Goal: Information Seeking & Learning: Learn about a topic

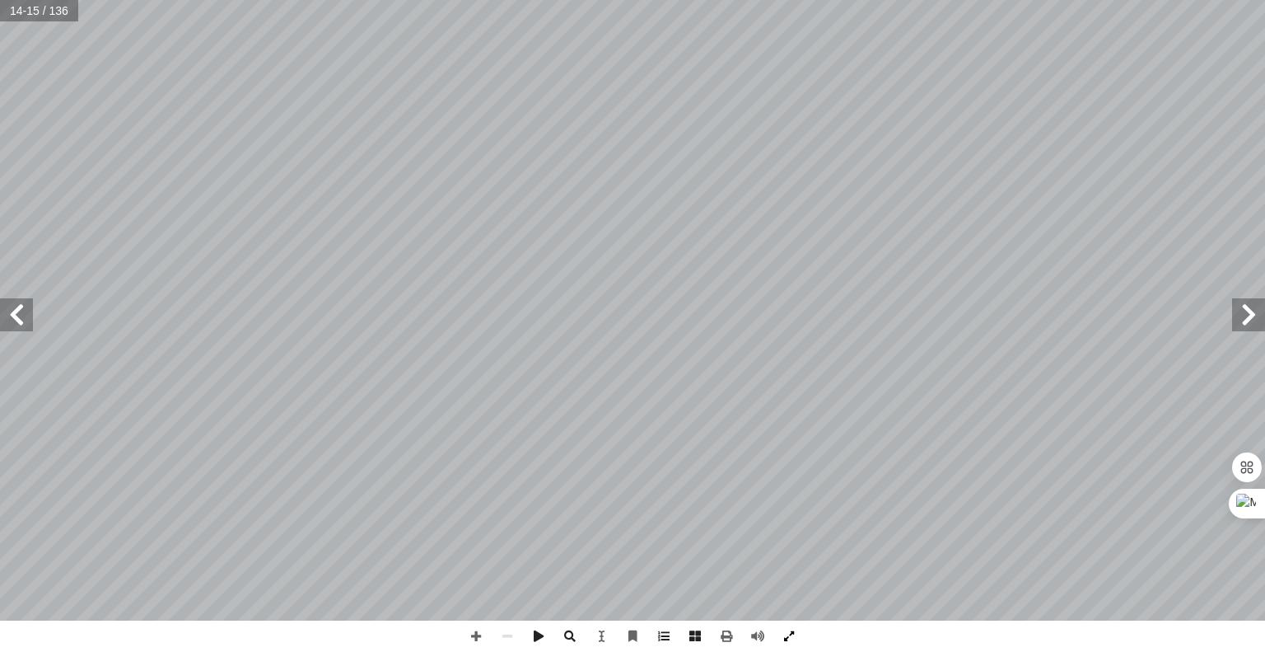
click at [793, 642] on span at bounding box center [788, 635] width 31 height 31
